Goal: Information Seeking & Learning: Learn about a topic

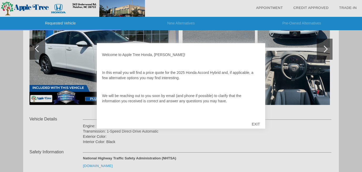
scroll to position [121, 0]
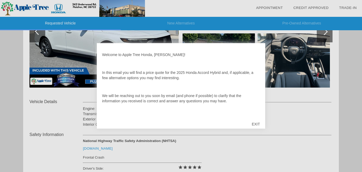
click at [255, 123] on div "EXIT" at bounding box center [255, 124] width 19 height 16
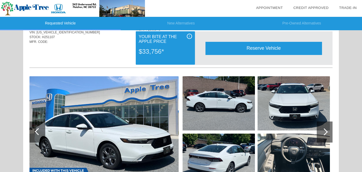
scroll to position [0, 0]
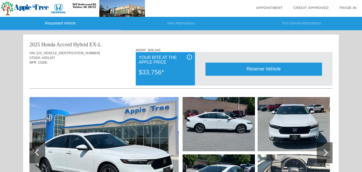
click at [325, 152] on div at bounding box center [323, 152] width 7 height 7
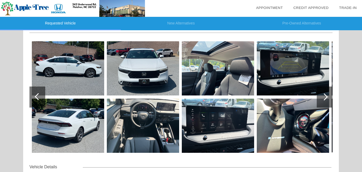
scroll to position [69, 0]
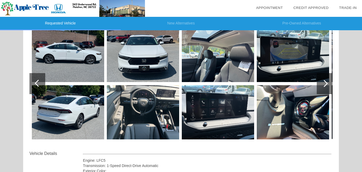
click at [154, 107] on img at bounding box center [143, 112] width 72 height 54
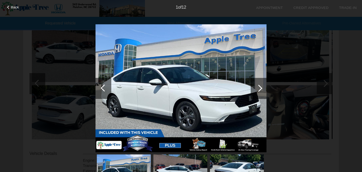
click at [260, 90] on div at bounding box center [258, 88] width 16 height 21
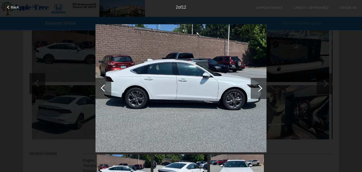
click at [260, 90] on div at bounding box center [258, 88] width 16 height 21
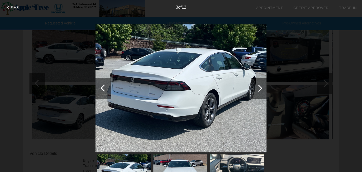
click at [260, 90] on div at bounding box center [258, 88] width 16 height 21
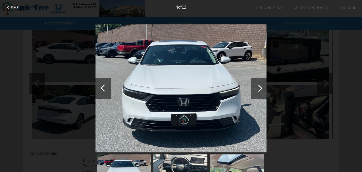
click at [260, 90] on div at bounding box center [258, 88] width 16 height 21
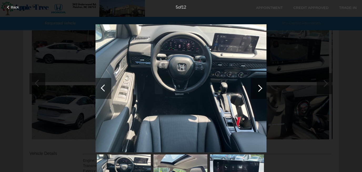
click at [260, 90] on div at bounding box center [258, 88] width 16 height 21
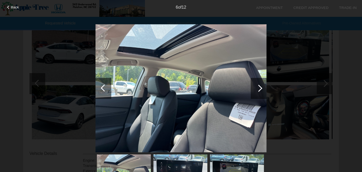
click at [260, 90] on div at bounding box center [258, 88] width 16 height 21
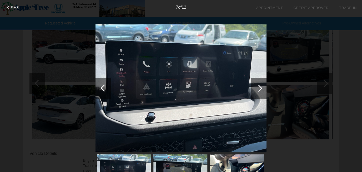
click at [260, 90] on div at bounding box center [258, 88] width 16 height 21
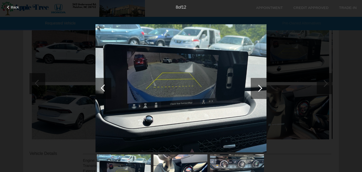
click at [260, 90] on div at bounding box center [258, 88] width 16 height 21
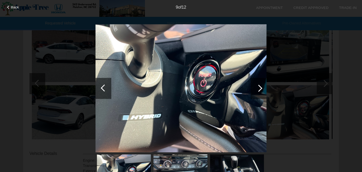
click at [260, 90] on div at bounding box center [258, 88] width 16 height 21
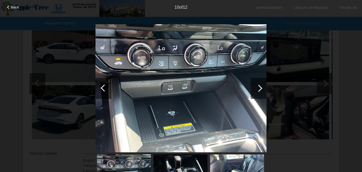
click at [260, 90] on div at bounding box center [258, 88] width 16 height 21
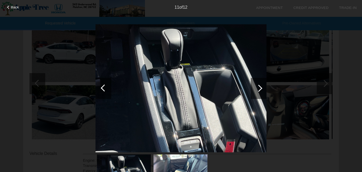
click at [260, 90] on div at bounding box center [258, 88] width 16 height 21
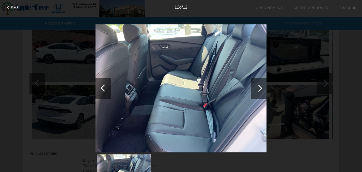
click at [260, 90] on div at bounding box center [258, 88] width 16 height 21
click at [260, 89] on div at bounding box center [258, 88] width 7 height 7
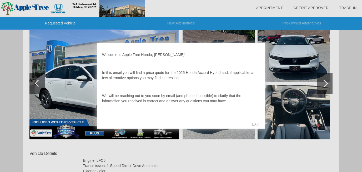
click at [255, 124] on div "EXIT" at bounding box center [255, 124] width 19 height 16
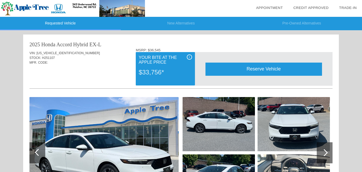
click at [164, 65] on div "Your Bite At The Apple Price" at bounding box center [165, 59] width 53 height 11
click at [189, 57] on span "i" at bounding box center [189, 57] width 1 height 4
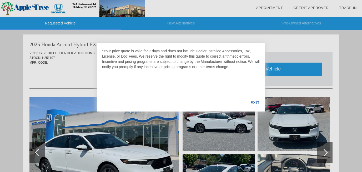
click at [254, 101] on div "EXIT" at bounding box center [255, 103] width 20 height 18
